Goal: Book appointment/travel/reservation

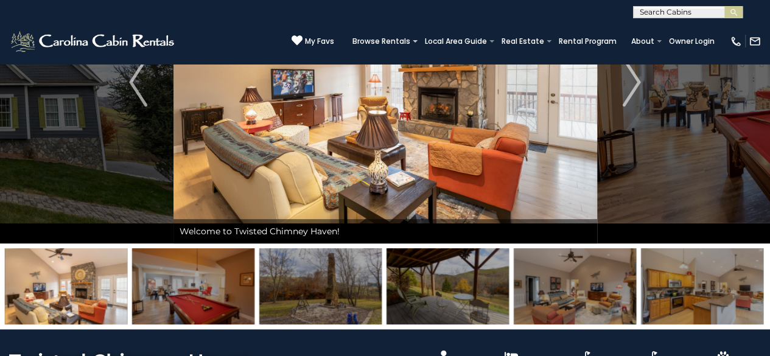
scroll to position [35, 0]
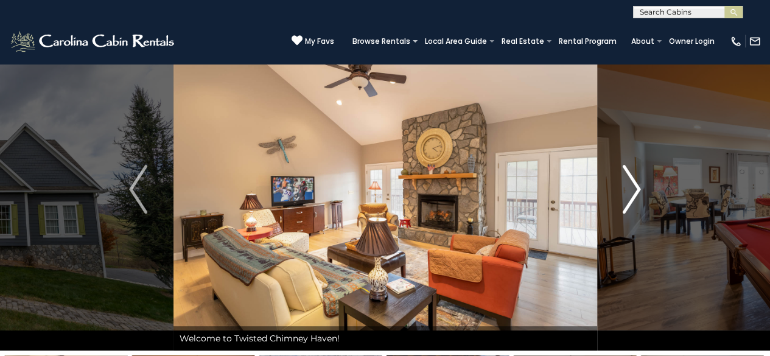
click at [638, 186] on img "Next" at bounding box center [632, 189] width 18 height 49
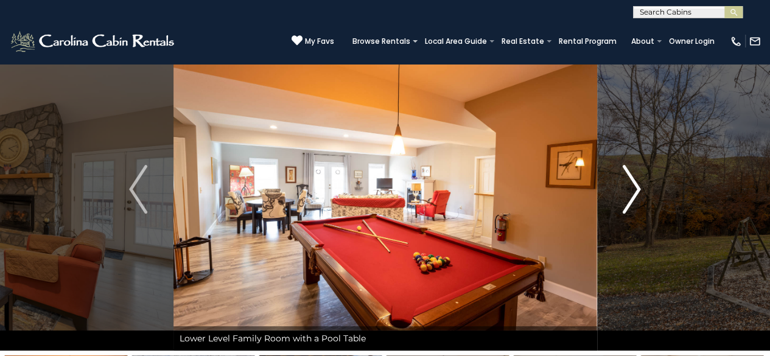
click at [638, 186] on img "Next" at bounding box center [632, 189] width 18 height 49
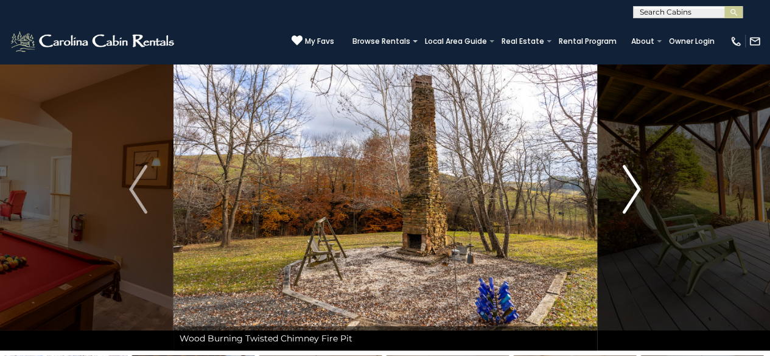
click at [638, 186] on img "Next" at bounding box center [632, 189] width 18 height 49
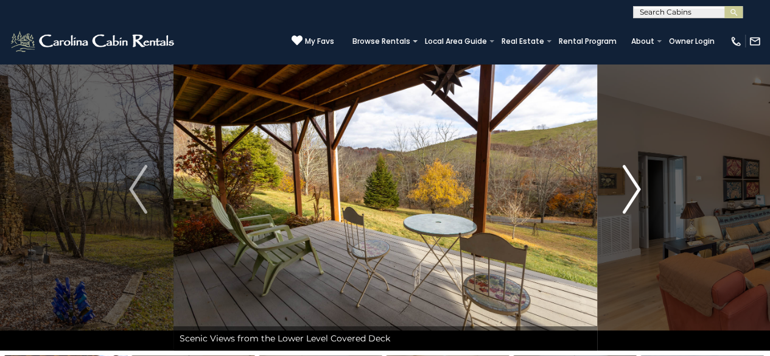
click at [638, 186] on img "Next" at bounding box center [632, 189] width 18 height 49
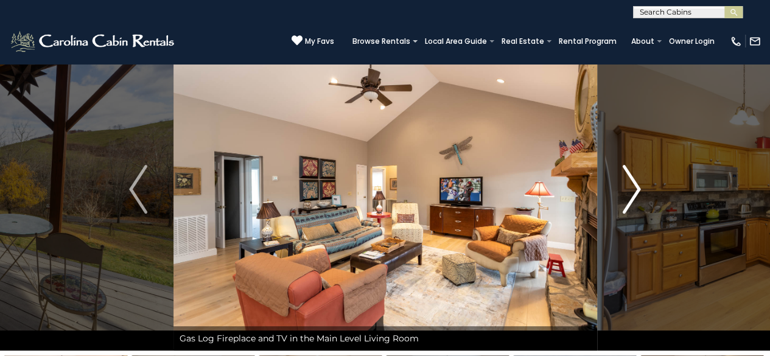
click at [638, 186] on img "Next" at bounding box center [632, 189] width 18 height 49
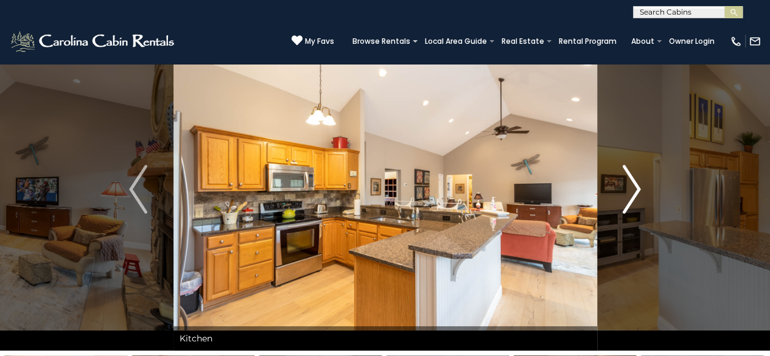
click at [638, 186] on img "Next" at bounding box center [632, 189] width 18 height 49
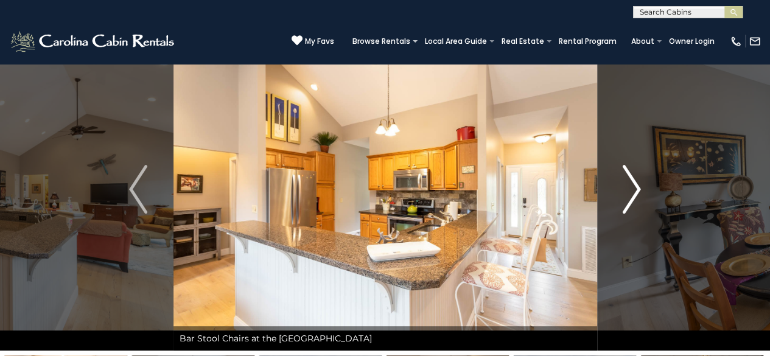
click at [638, 186] on img "Next" at bounding box center [632, 189] width 18 height 49
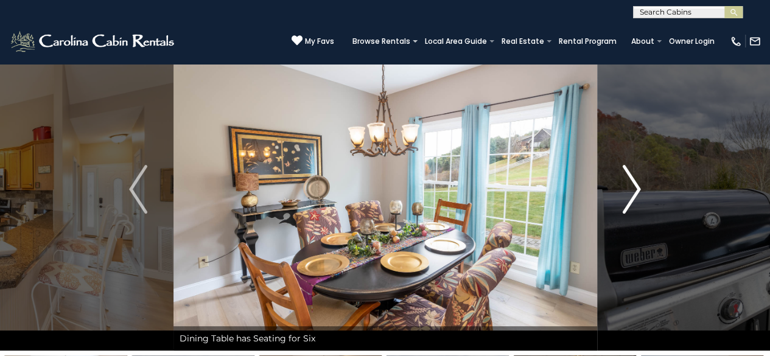
click at [638, 186] on img "Next" at bounding box center [632, 189] width 18 height 49
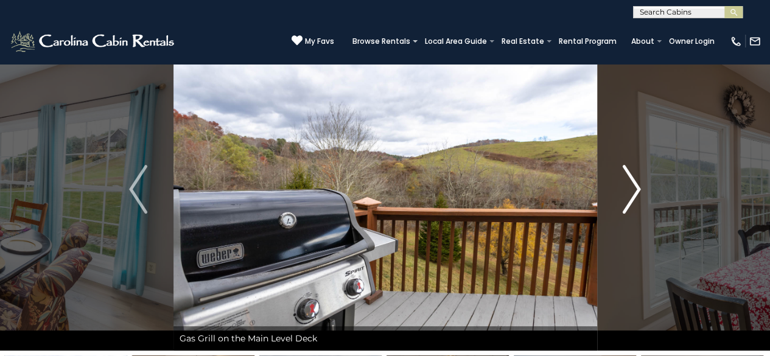
click at [638, 186] on img "Next" at bounding box center [632, 189] width 18 height 49
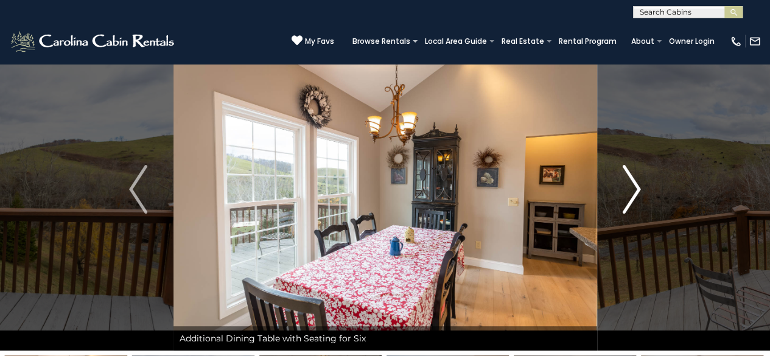
click at [638, 186] on img "Next" at bounding box center [632, 189] width 18 height 49
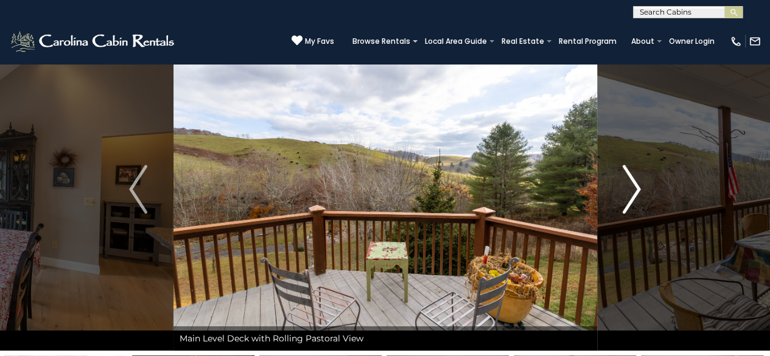
click at [638, 186] on img "Next" at bounding box center [632, 189] width 18 height 49
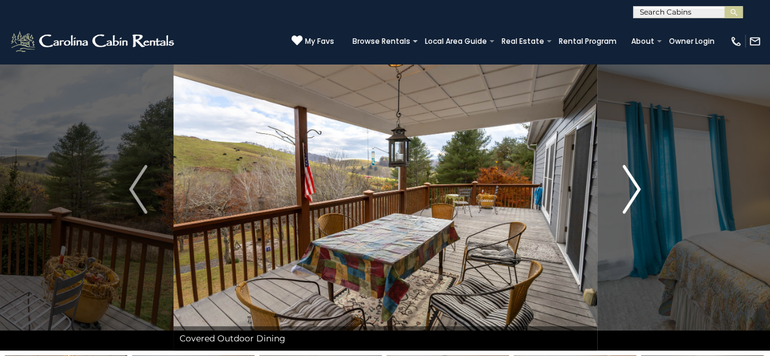
click at [638, 186] on img "Next" at bounding box center [632, 189] width 18 height 49
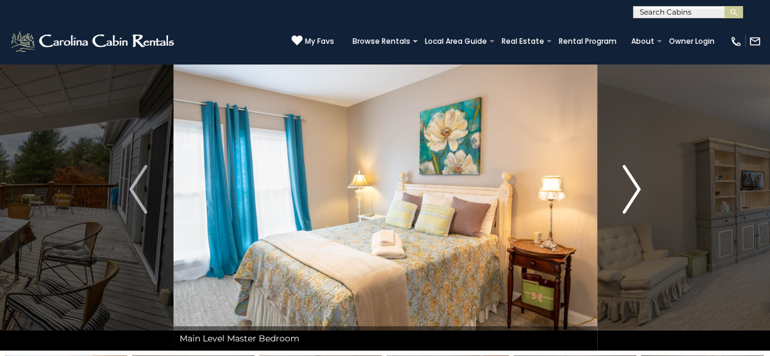
click at [638, 186] on img "Next" at bounding box center [632, 189] width 18 height 49
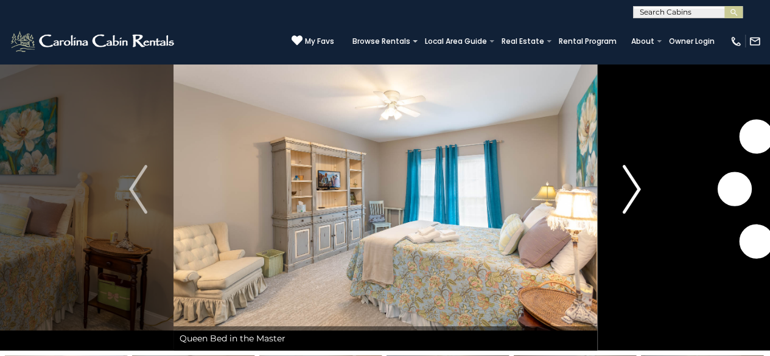
click at [638, 186] on img "Next" at bounding box center [632, 189] width 18 height 49
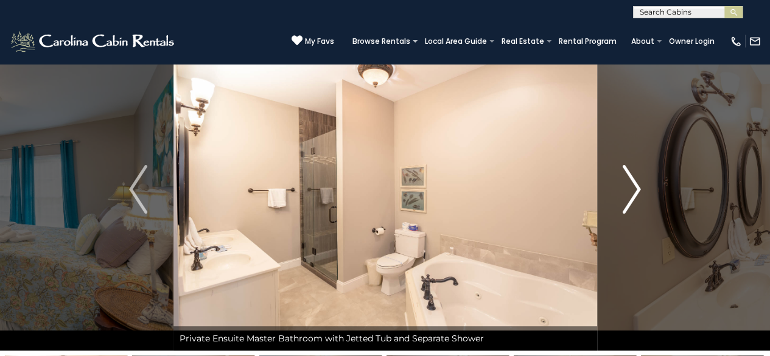
click at [638, 186] on img "Next" at bounding box center [632, 189] width 18 height 49
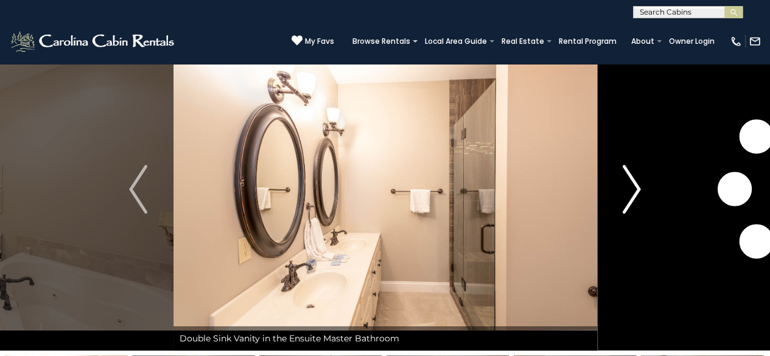
click at [638, 186] on img "Next" at bounding box center [632, 189] width 18 height 49
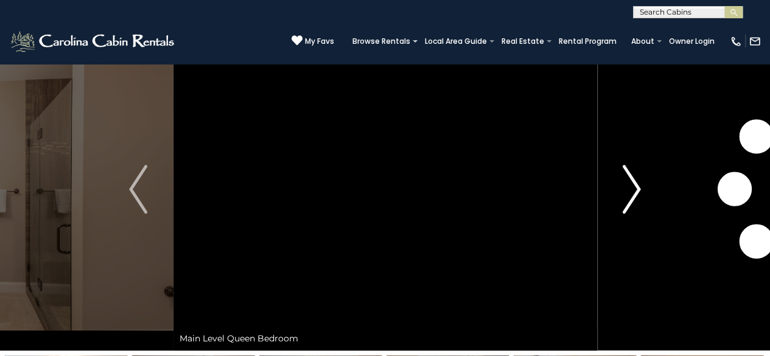
click at [638, 186] on img "Next" at bounding box center [632, 189] width 18 height 49
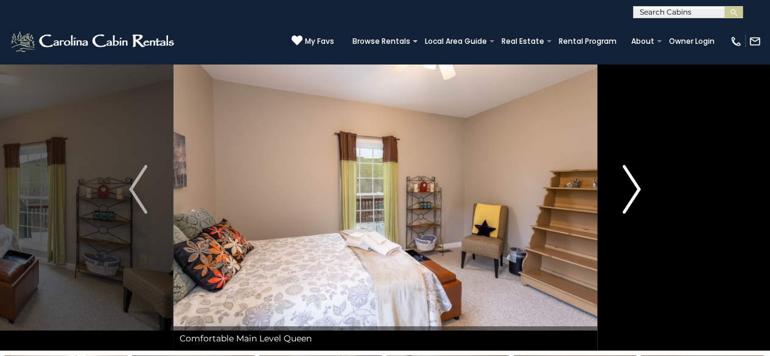
click at [638, 186] on img "Next" at bounding box center [632, 189] width 18 height 49
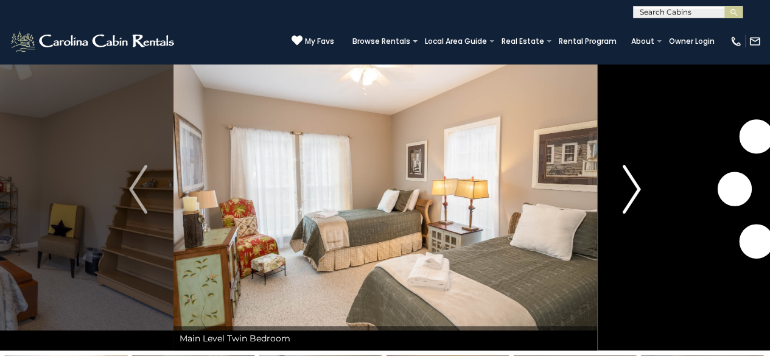
click at [638, 186] on img "Next" at bounding box center [632, 189] width 18 height 49
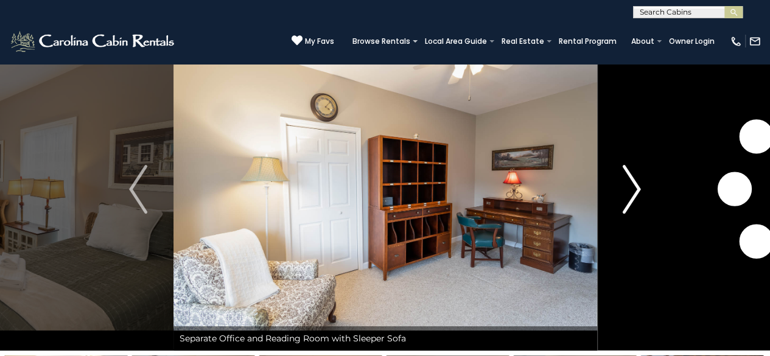
click at [638, 186] on img "Next" at bounding box center [632, 189] width 18 height 49
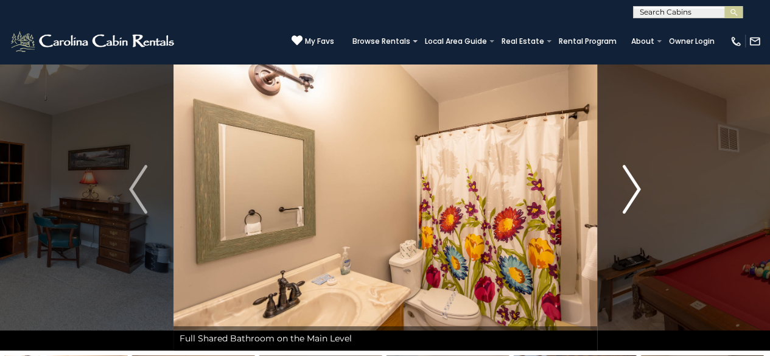
click at [638, 186] on img "Next" at bounding box center [632, 189] width 18 height 49
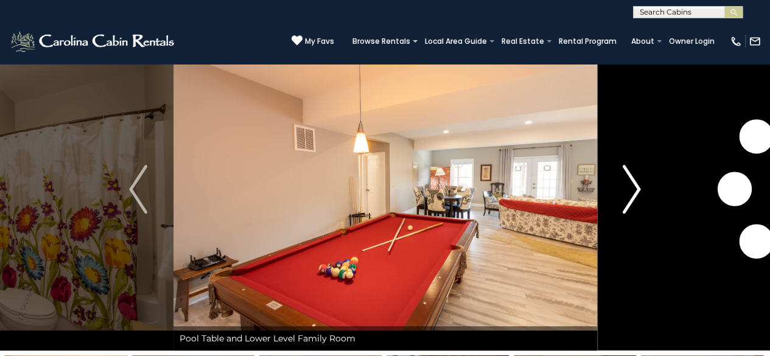
click at [638, 186] on img "Next" at bounding box center [632, 189] width 18 height 49
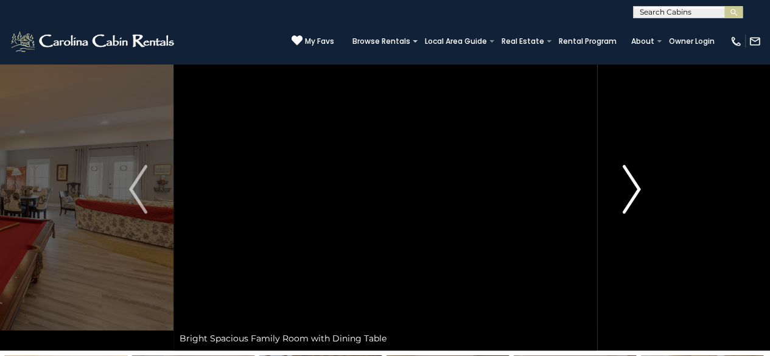
click at [638, 186] on img "Next" at bounding box center [632, 189] width 18 height 49
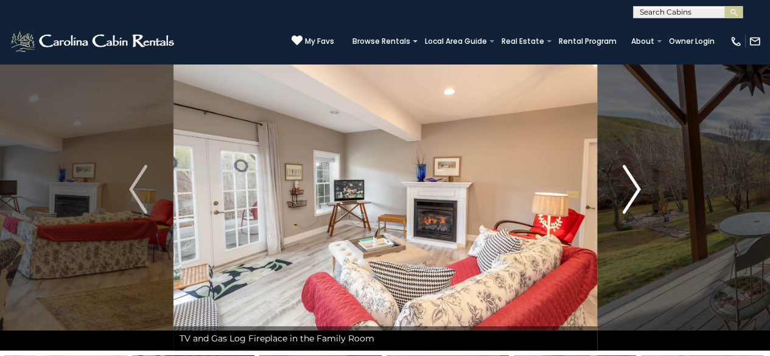
click at [638, 186] on img "Next" at bounding box center [632, 189] width 18 height 49
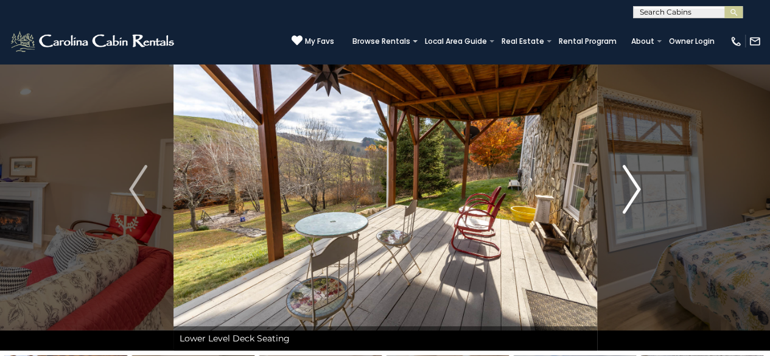
click at [638, 186] on img "Next" at bounding box center [632, 189] width 18 height 49
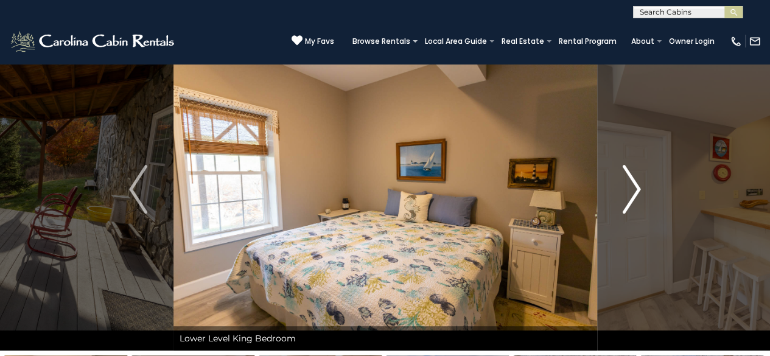
click at [638, 186] on img "Next" at bounding box center [632, 189] width 18 height 49
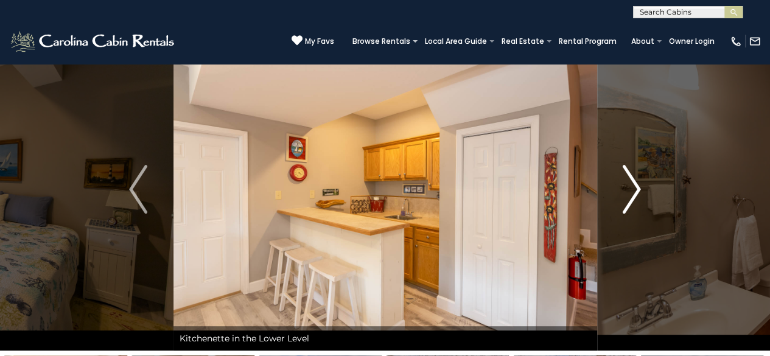
click at [638, 186] on img "Next" at bounding box center [632, 189] width 18 height 49
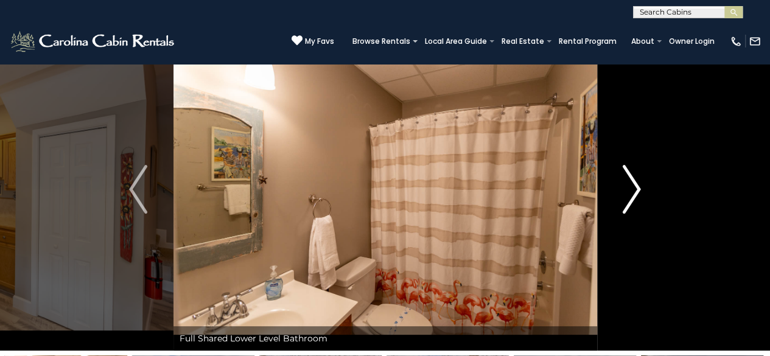
click at [638, 186] on img "Next" at bounding box center [632, 189] width 18 height 49
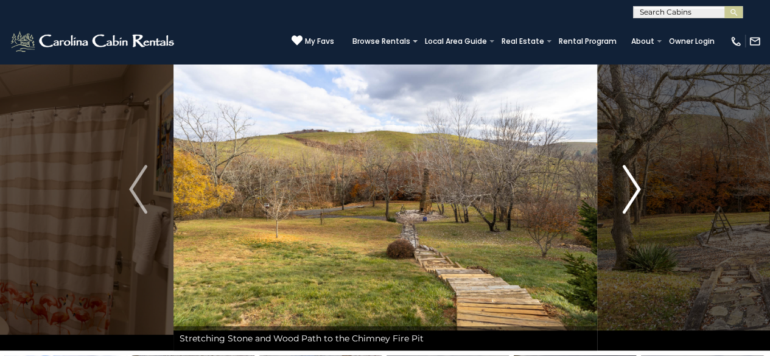
click at [638, 186] on img "Next" at bounding box center [632, 189] width 18 height 49
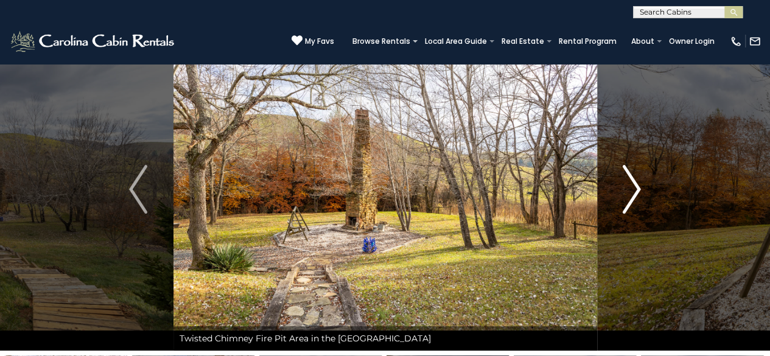
click at [638, 186] on img "Next" at bounding box center [632, 189] width 18 height 49
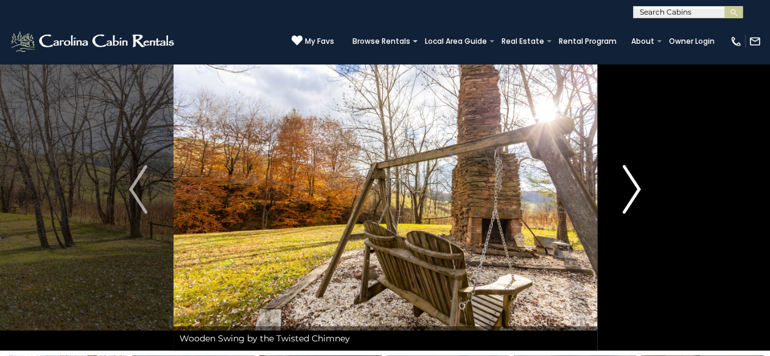
click at [638, 186] on img "Next" at bounding box center [632, 189] width 18 height 49
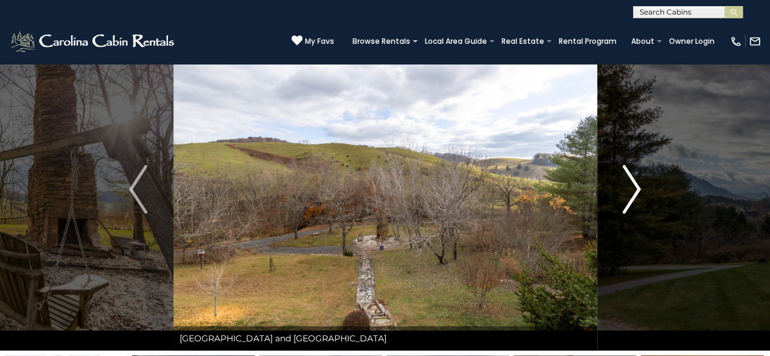
click at [638, 186] on img "Next" at bounding box center [632, 189] width 18 height 49
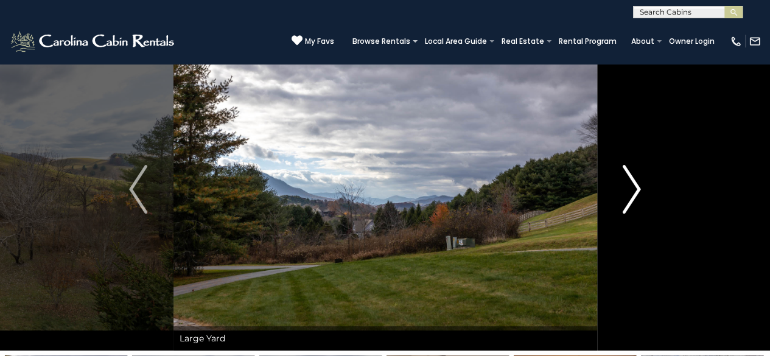
click at [638, 186] on img "Next" at bounding box center [632, 189] width 18 height 49
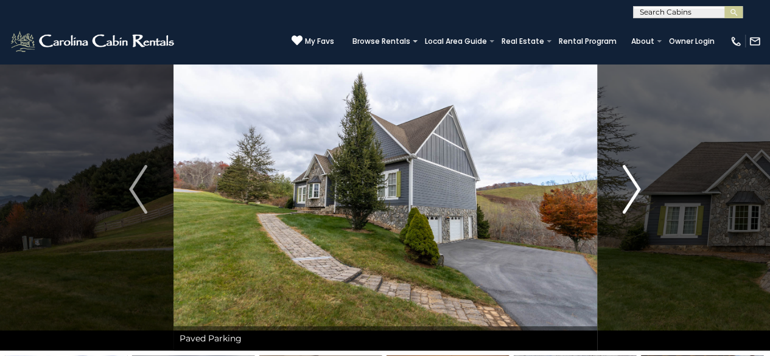
click at [638, 186] on img "Next" at bounding box center [632, 189] width 18 height 49
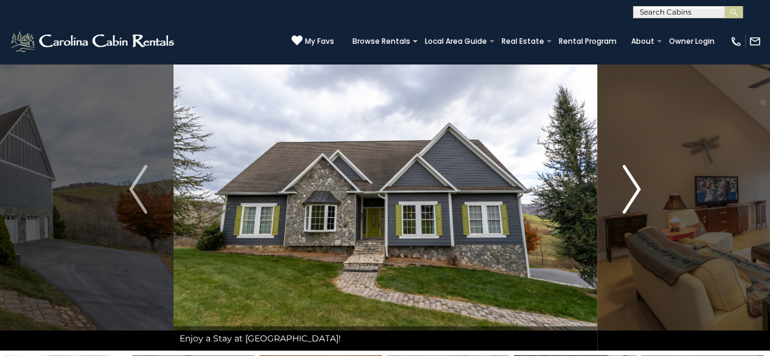
click at [638, 186] on img "Next" at bounding box center [632, 189] width 18 height 49
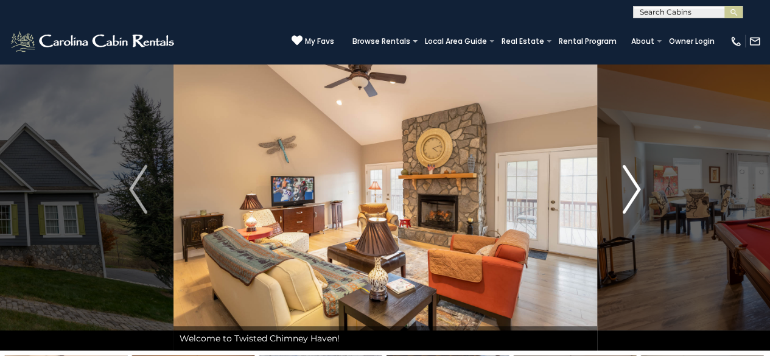
click at [638, 186] on img "Next" at bounding box center [632, 189] width 18 height 49
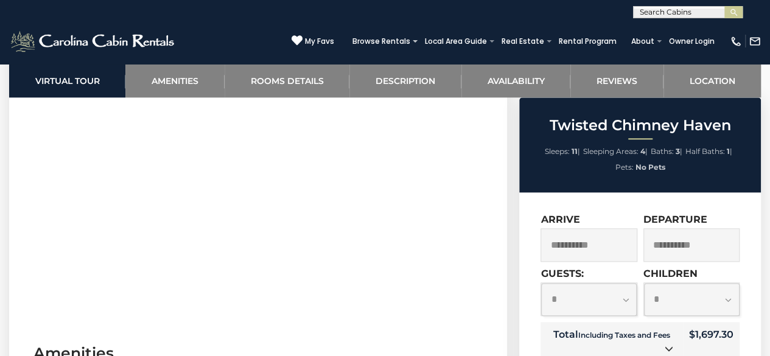
scroll to position [0, 0]
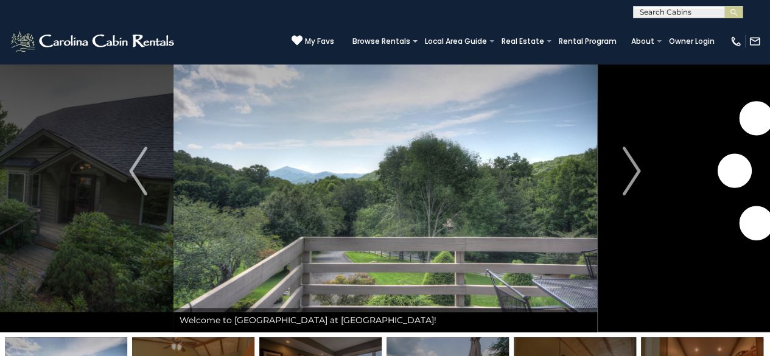
scroll to position [58, 0]
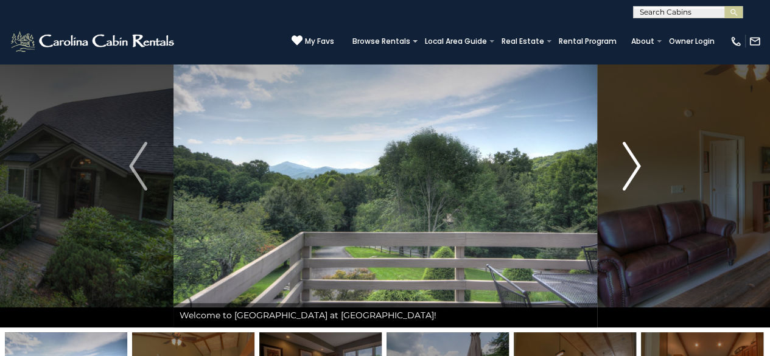
click at [637, 164] on img "Next" at bounding box center [632, 166] width 18 height 49
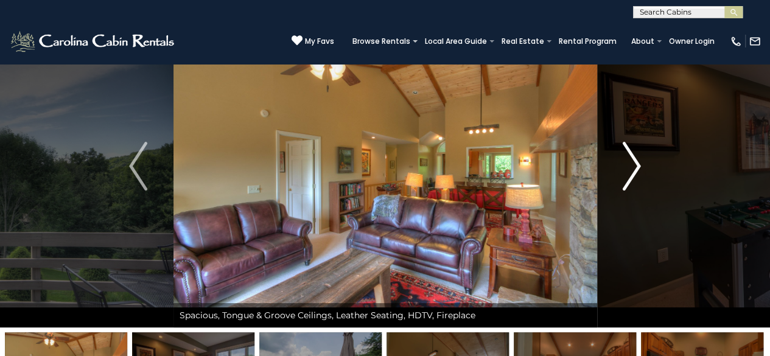
click at [637, 164] on img "Next" at bounding box center [632, 166] width 18 height 49
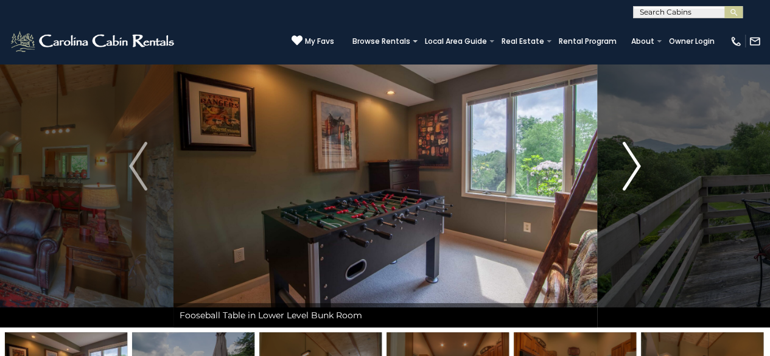
click at [637, 164] on img "Next" at bounding box center [632, 166] width 18 height 49
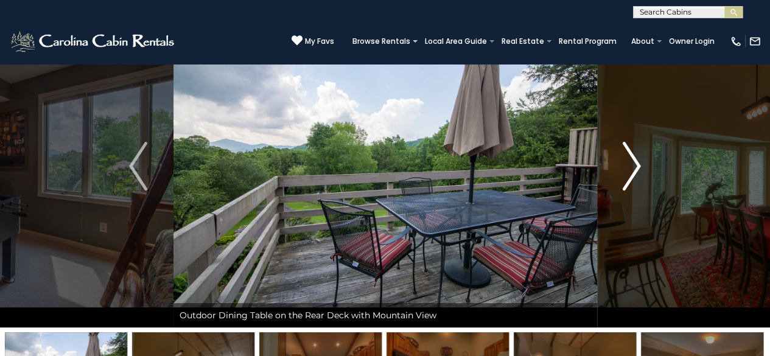
click at [637, 164] on img "Next" at bounding box center [632, 166] width 18 height 49
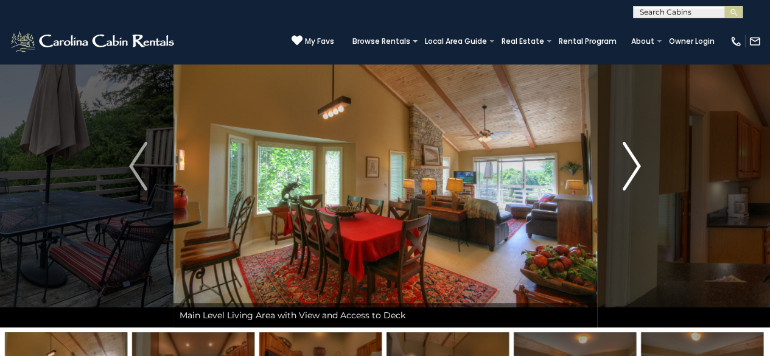
click at [637, 164] on img "Next" at bounding box center [632, 166] width 18 height 49
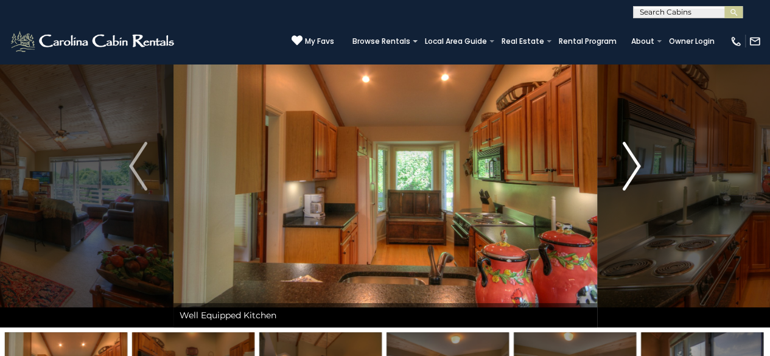
click at [637, 164] on img "Next" at bounding box center [632, 166] width 18 height 49
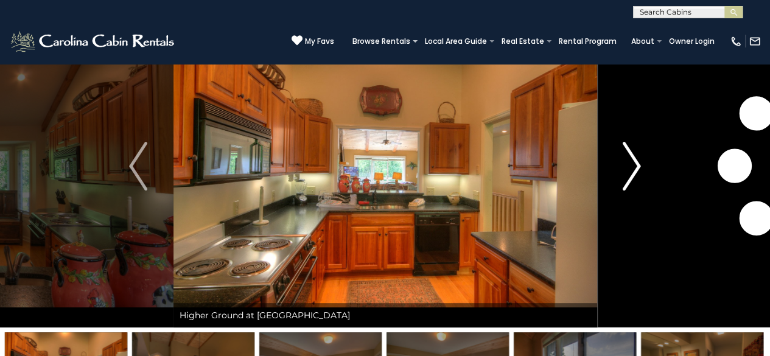
click at [637, 164] on img "Next" at bounding box center [632, 166] width 18 height 49
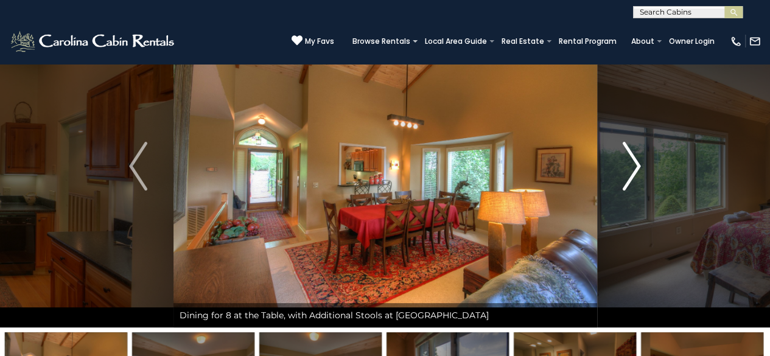
click at [637, 164] on img "Next" at bounding box center [632, 166] width 18 height 49
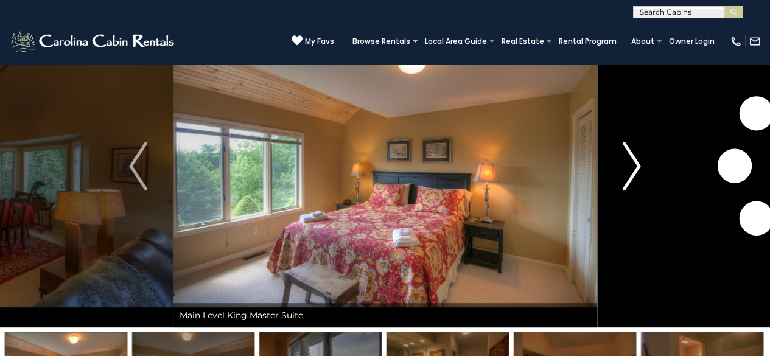
click at [637, 164] on img "Next" at bounding box center [632, 166] width 18 height 49
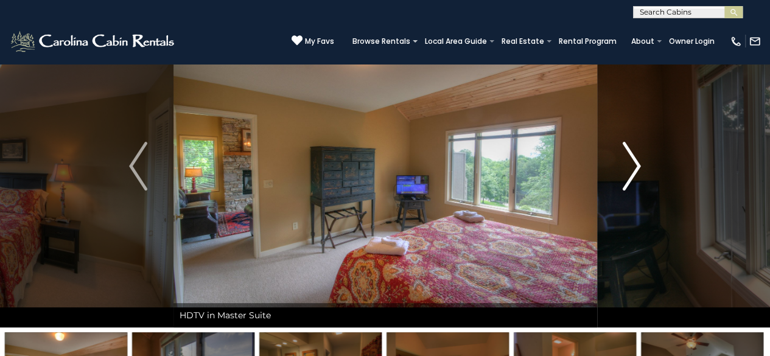
click at [637, 164] on img "Next" at bounding box center [632, 166] width 18 height 49
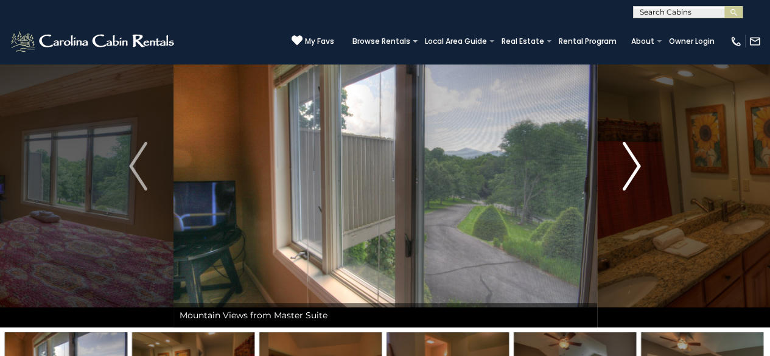
click at [637, 164] on img "Next" at bounding box center [632, 166] width 18 height 49
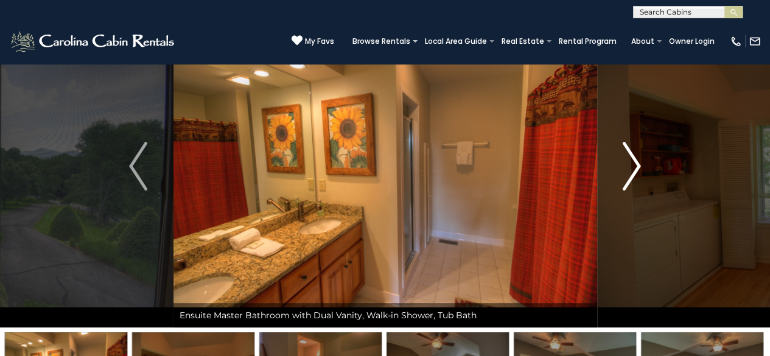
click at [637, 164] on img "Next" at bounding box center [632, 166] width 18 height 49
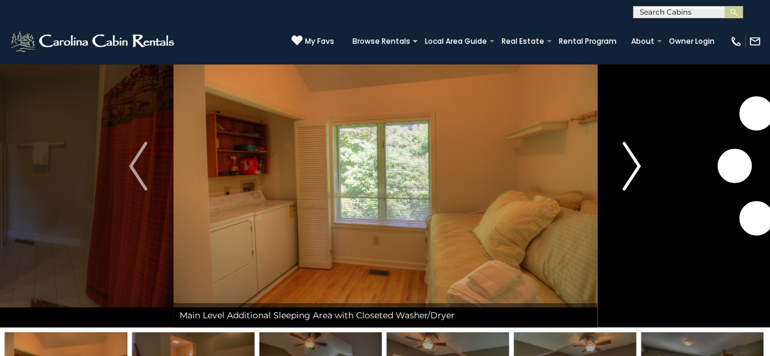
click at [637, 164] on img "Next" at bounding box center [632, 166] width 18 height 49
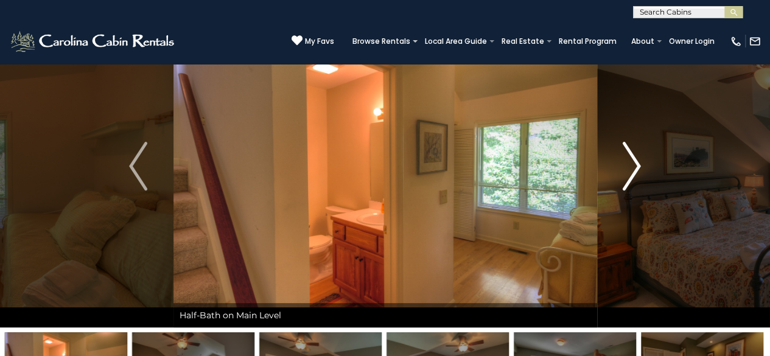
click at [637, 164] on img "Next" at bounding box center [632, 166] width 18 height 49
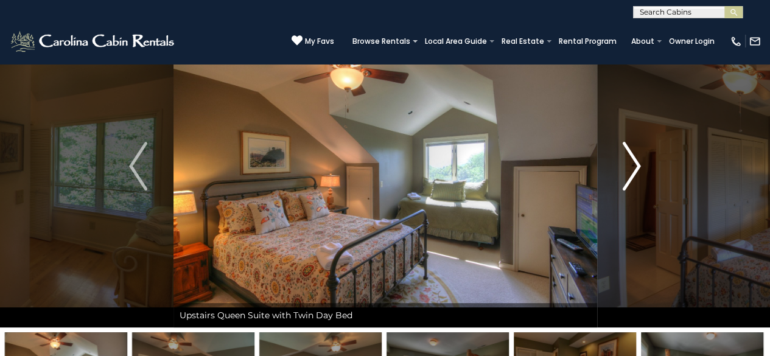
click at [637, 164] on img "Next" at bounding box center [632, 166] width 18 height 49
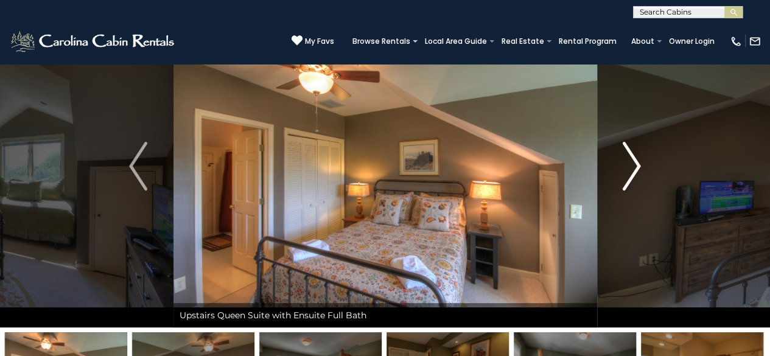
click at [637, 164] on img "Next" at bounding box center [632, 166] width 18 height 49
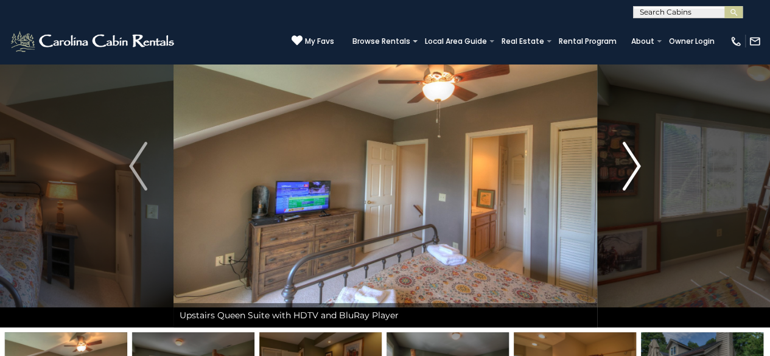
click at [637, 164] on img "Next" at bounding box center [632, 166] width 18 height 49
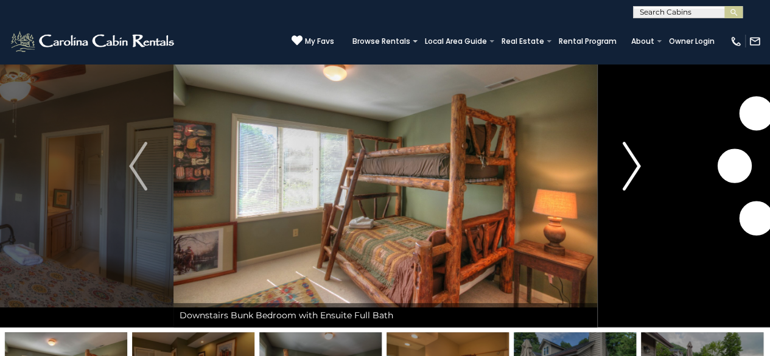
click at [637, 164] on img "Next" at bounding box center [632, 166] width 18 height 49
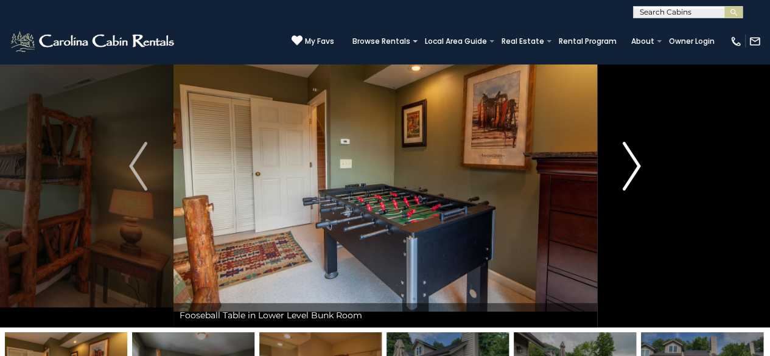
click at [637, 164] on img "Next" at bounding box center [632, 166] width 18 height 49
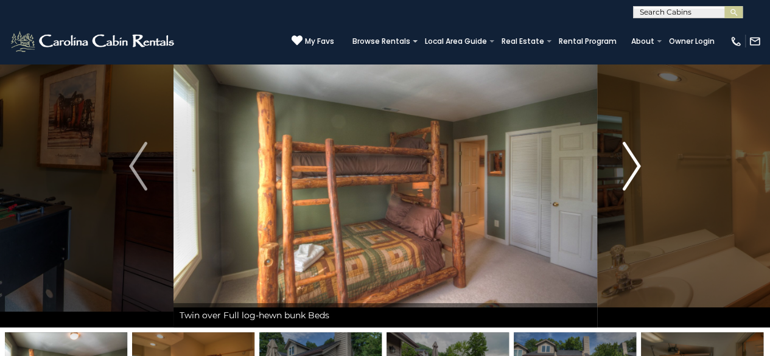
click at [637, 164] on img "Next" at bounding box center [632, 166] width 18 height 49
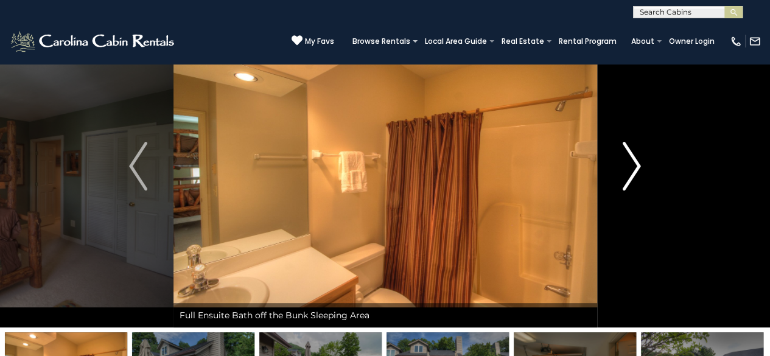
click at [637, 164] on img "Next" at bounding box center [632, 166] width 18 height 49
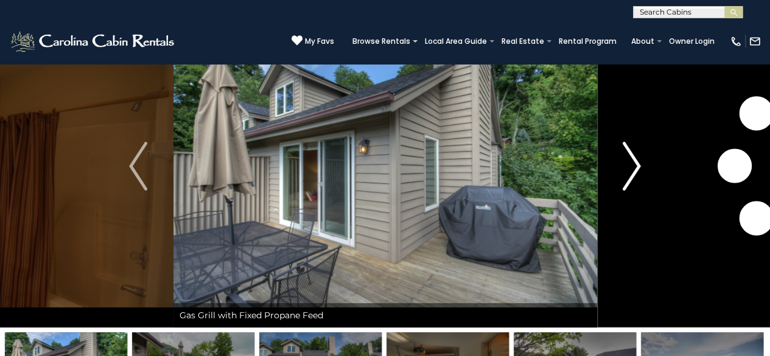
click at [637, 164] on img "Next" at bounding box center [632, 166] width 18 height 49
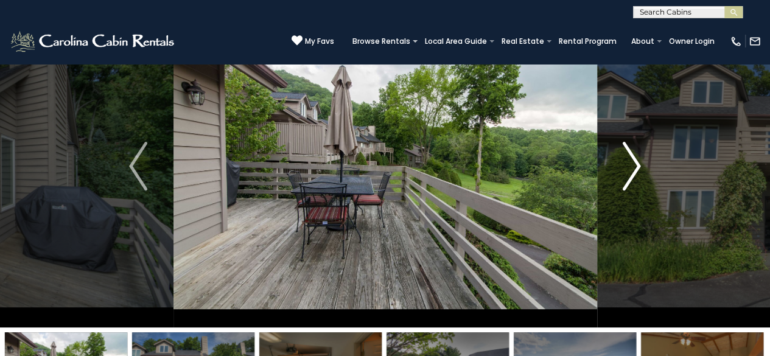
click at [637, 164] on img "Next" at bounding box center [632, 166] width 18 height 49
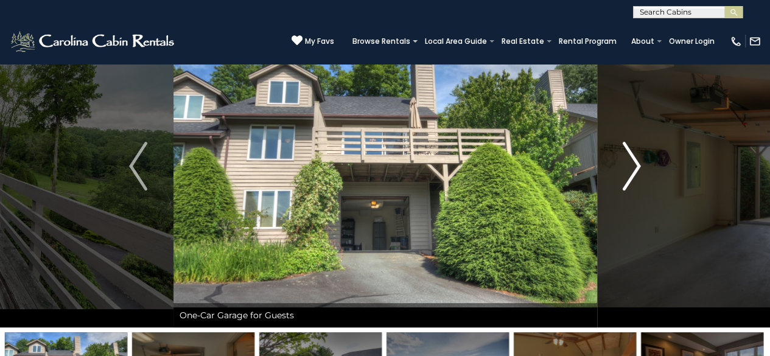
click at [637, 164] on img "Next" at bounding box center [632, 166] width 18 height 49
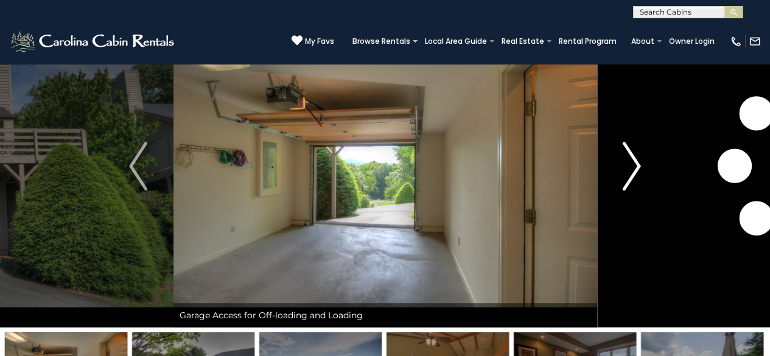
click at [637, 164] on img "Next" at bounding box center [632, 166] width 18 height 49
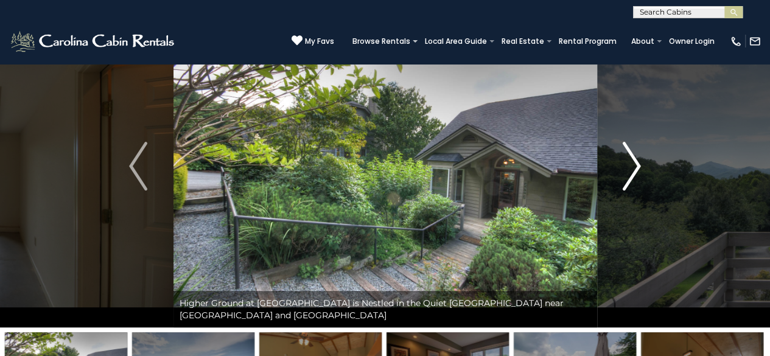
click at [637, 164] on img "Next" at bounding box center [632, 166] width 18 height 49
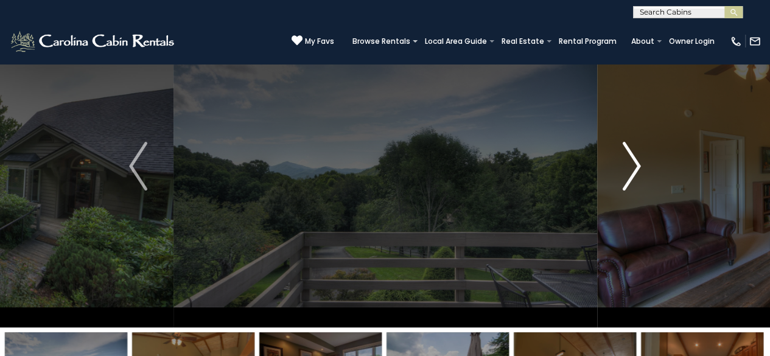
click at [637, 164] on img "Next" at bounding box center [632, 166] width 18 height 49
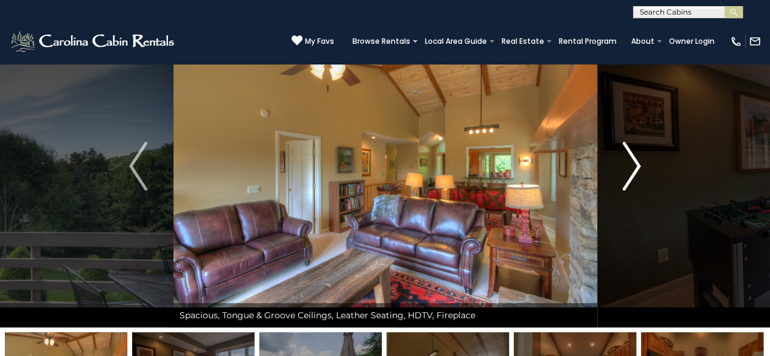
click at [637, 164] on img "Next" at bounding box center [632, 166] width 18 height 49
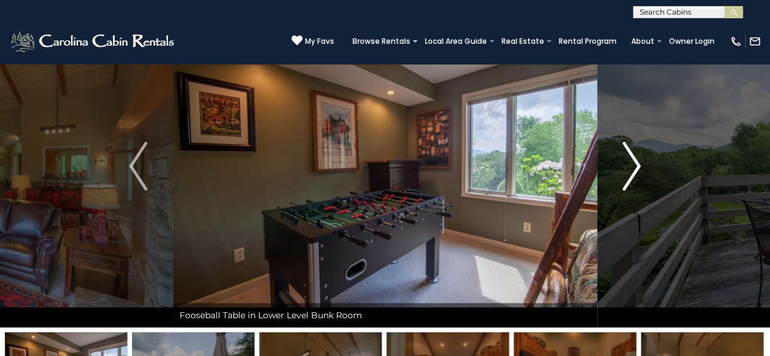
click at [637, 164] on img "Next" at bounding box center [632, 166] width 18 height 49
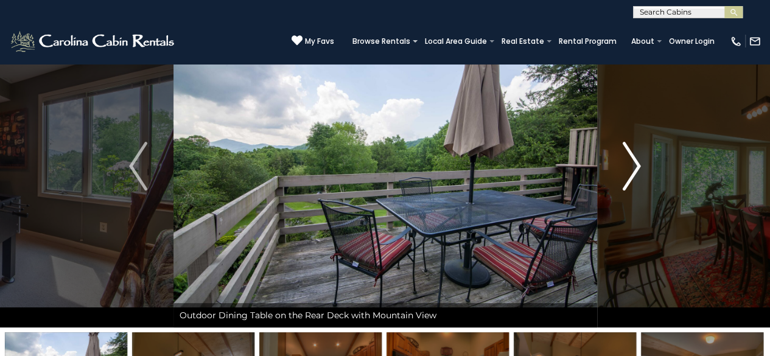
click at [637, 164] on img "Next" at bounding box center [632, 166] width 18 height 49
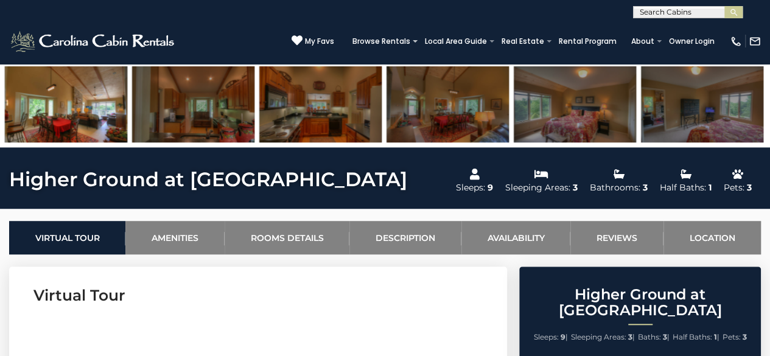
scroll to position [0, 0]
